Goal: Navigation & Orientation: Find specific page/section

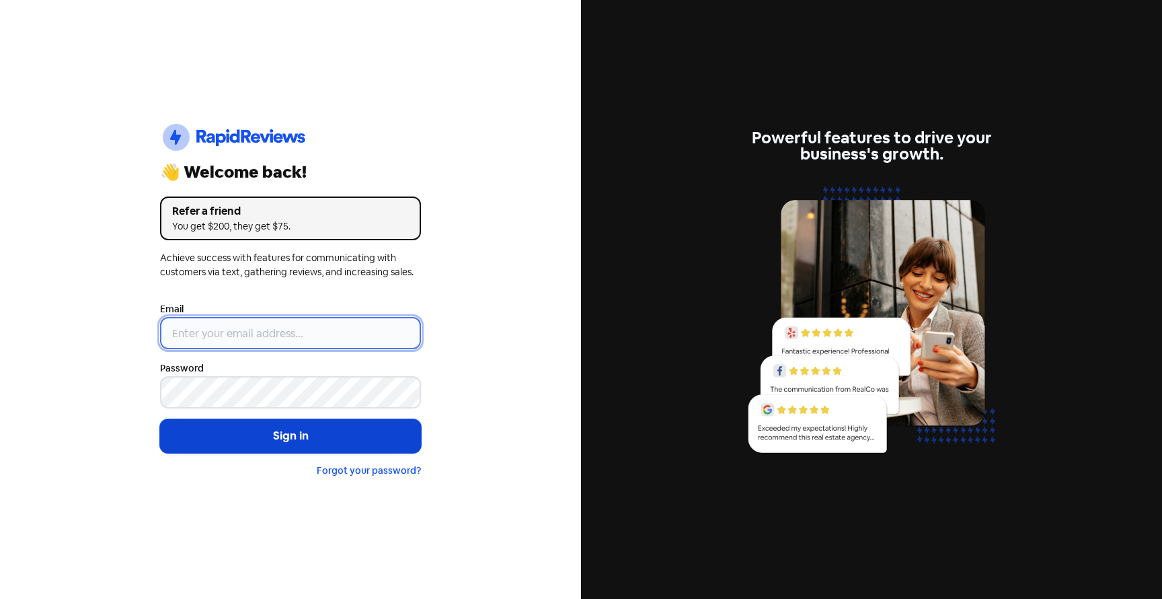
type input "[EMAIL_ADDRESS][DOMAIN_NAME]"
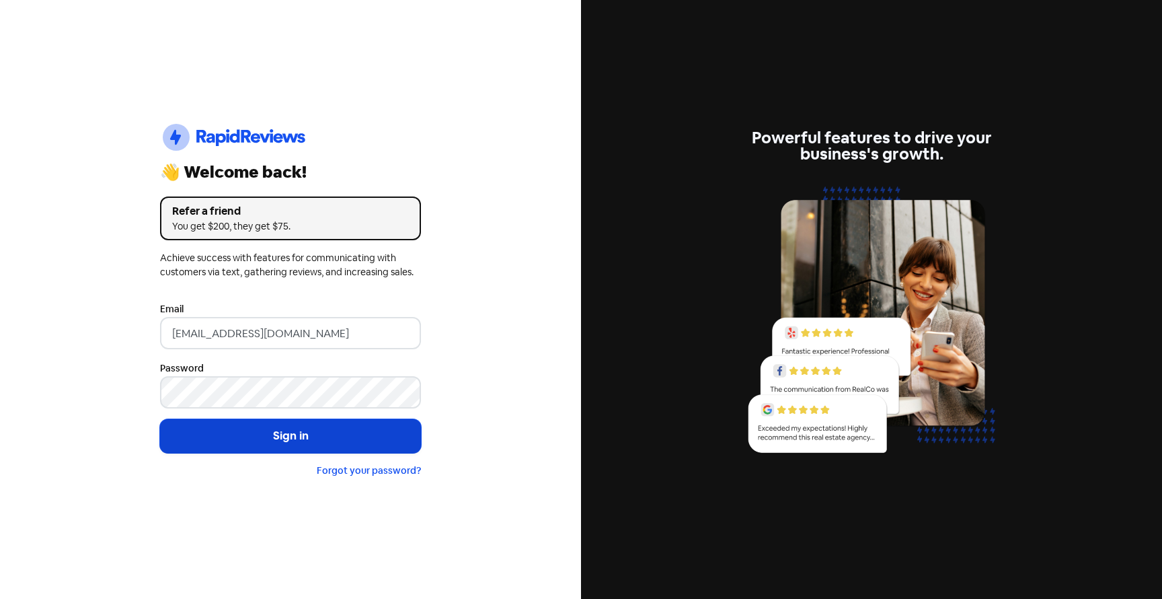
click at [335, 446] on button "Sign in" at bounding box center [290, 436] width 261 height 34
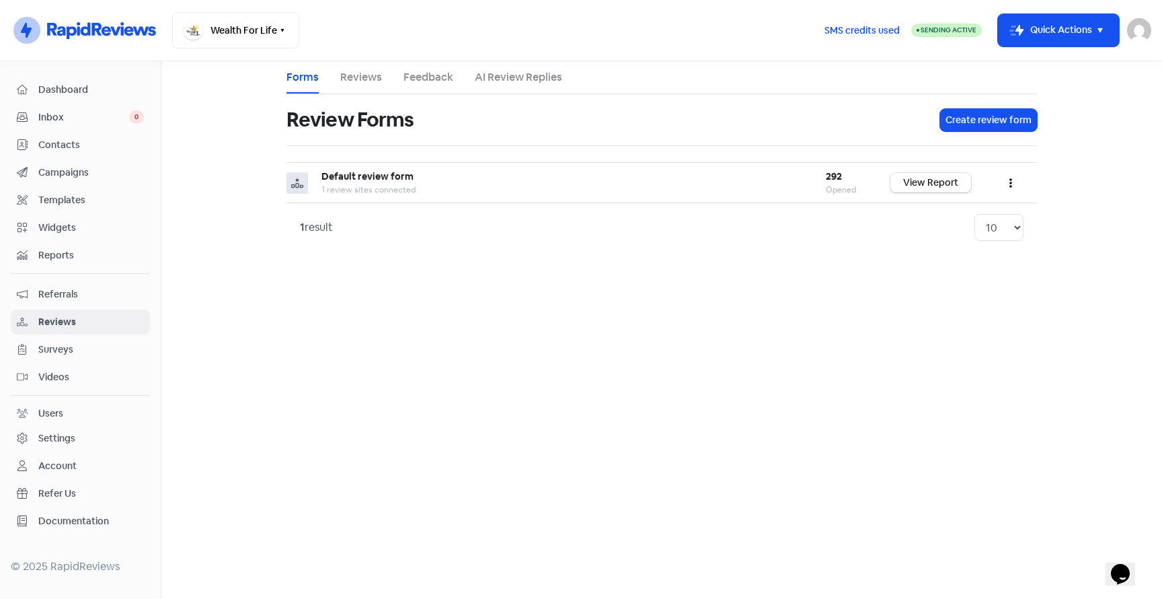
click at [362, 87] on li "Reviews" at bounding box center [361, 77] width 42 height 32
click at [362, 80] on link "Reviews" at bounding box center [361, 77] width 42 height 16
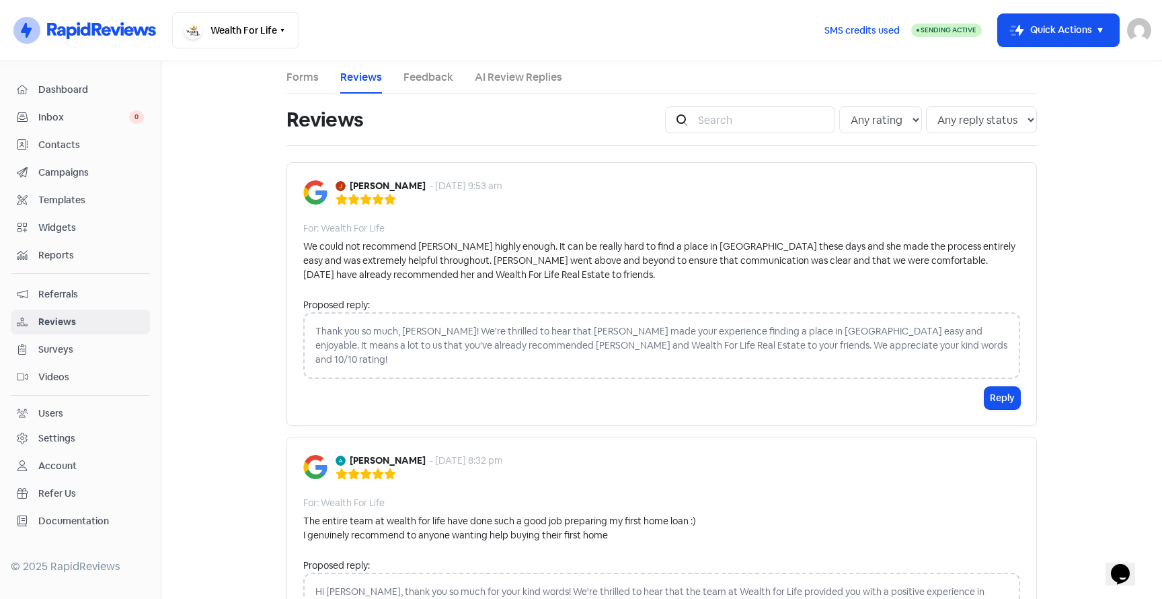
click at [307, 77] on link "Forms" at bounding box center [302, 77] width 32 height 16
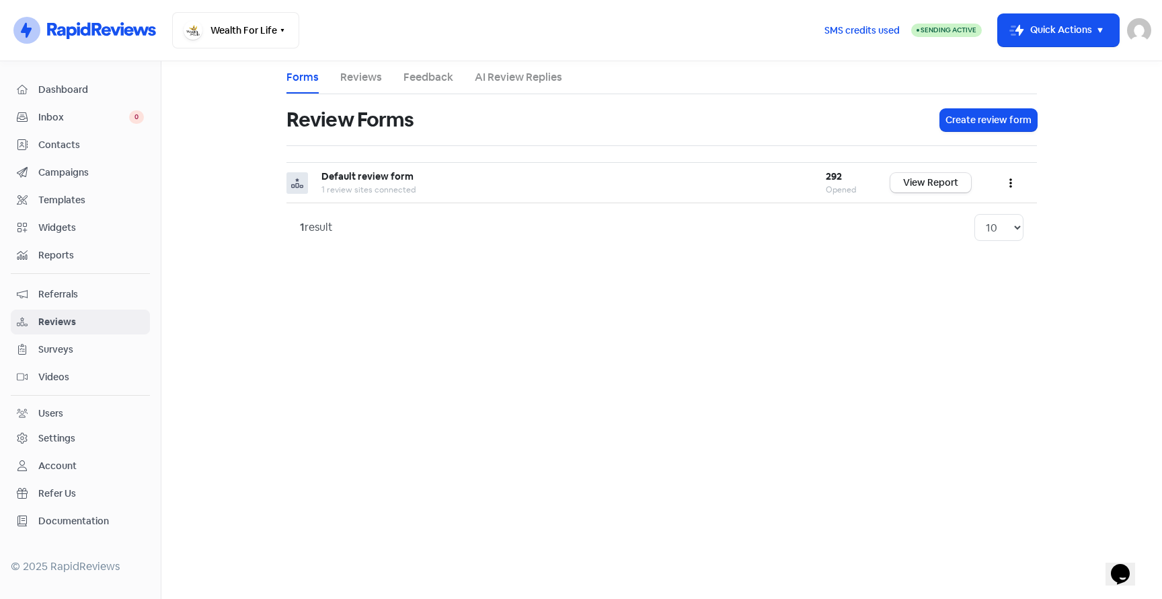
click at [354, 89] on li "Reviews" at bounding box center [361, 77] width 42 height 32
click at [357, 75] on link "Reviews" at bounding box center [361, 77] width 42 height 16
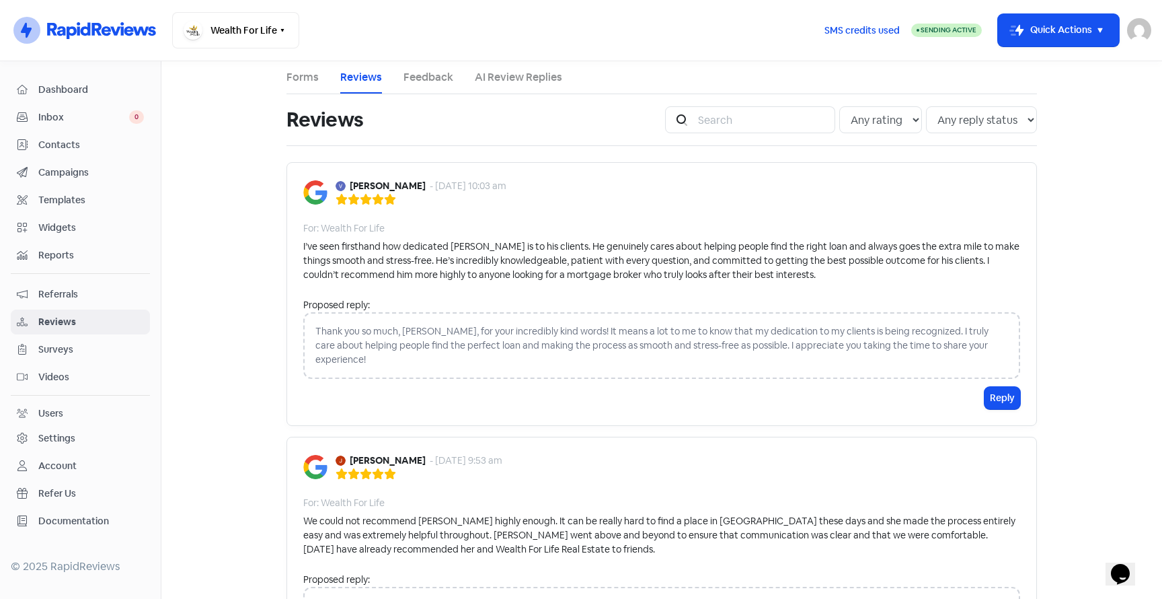
click at [61, 93] on span "Dashboard" at bounding box center [91, 90] width 106 height 14
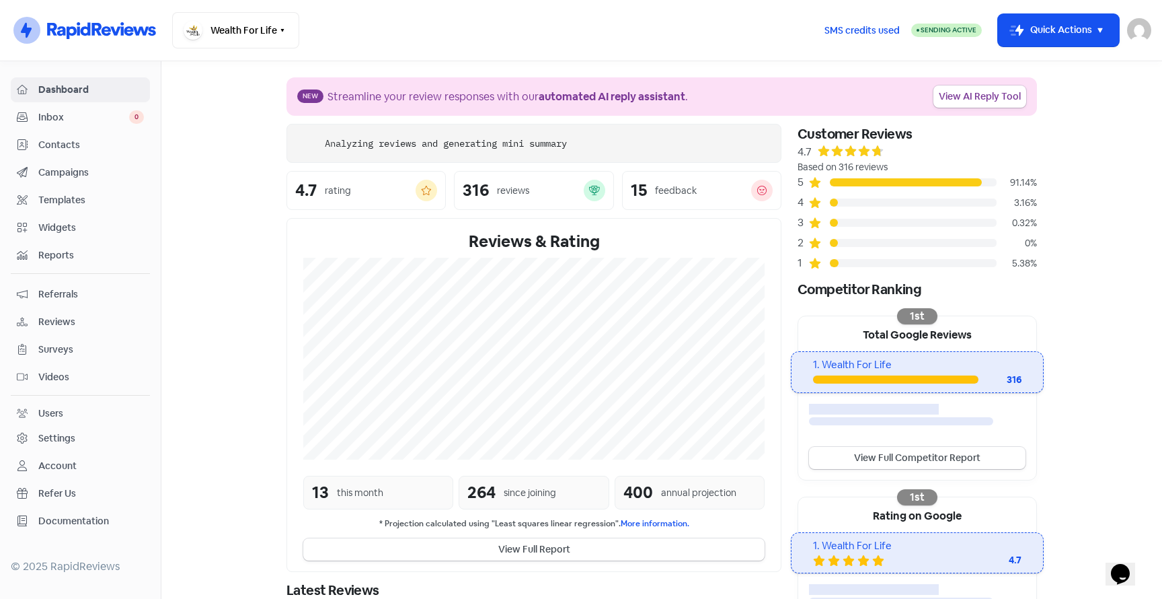
click at [46, 119] on span "Inbox" at bounding box center [83, 117] width 91 height 14
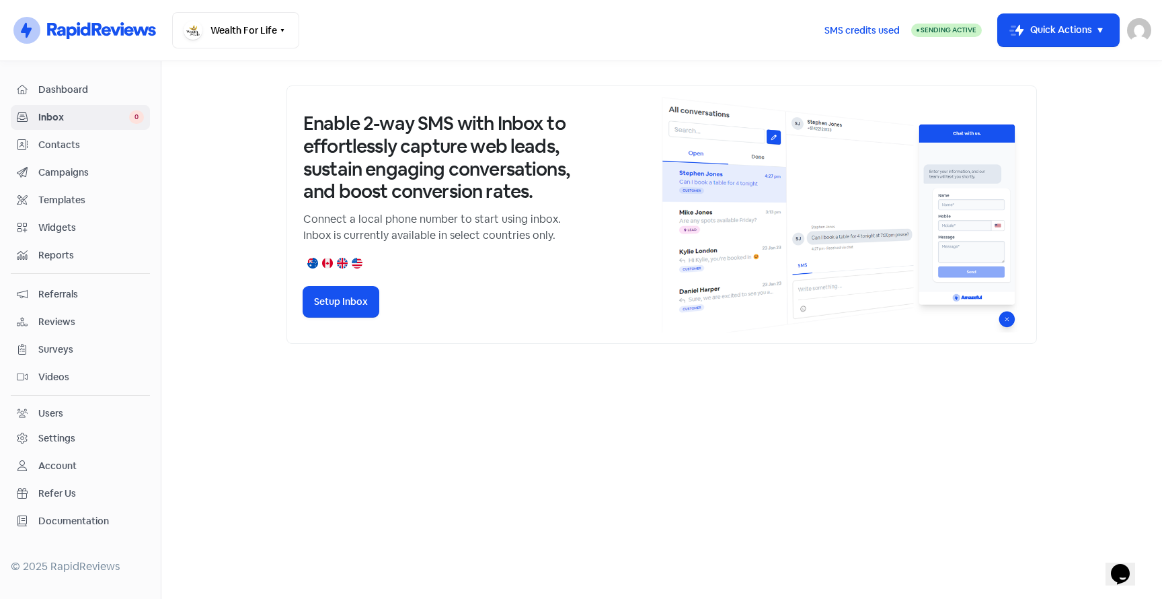
click at [64, 253] on span "Reports" at bounding box center [91, 255] width 106 height 14
